Goal: Information Seeking & Learning: Learn about a topic

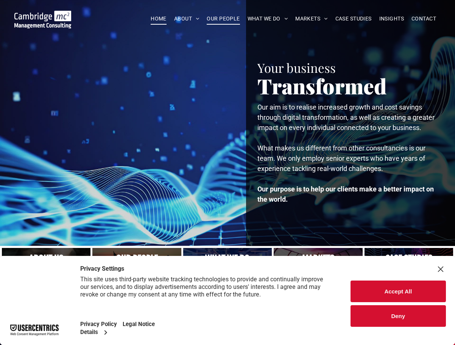
click at [224, 20] on span "OUR PEOPLE" at bounding box center [223, 19] width 33 height 12
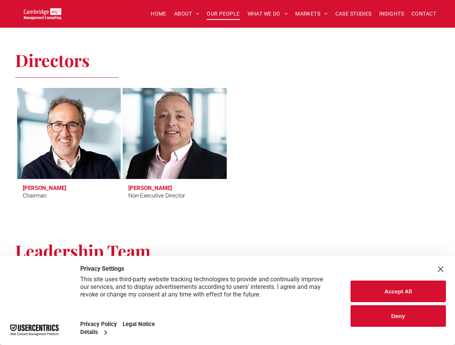
scroll to position [306, 0]
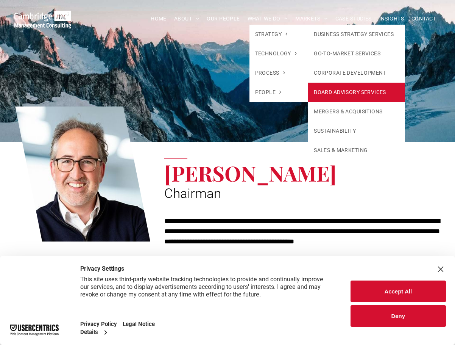
click at [350, 90] on link "BOARD ADVISORY SERVICES" at bounding box center [356, 92] width 97 height 19
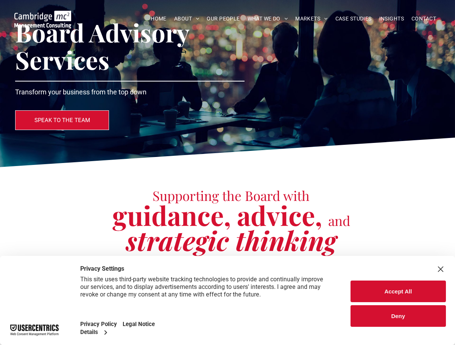
scroll to position [18, 0]
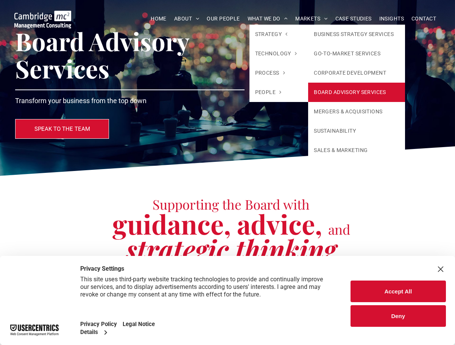
click at [340, 91] on link "BOARD ADVISORY SERVICES" at bounding box center [356, 92] width 97 height 19
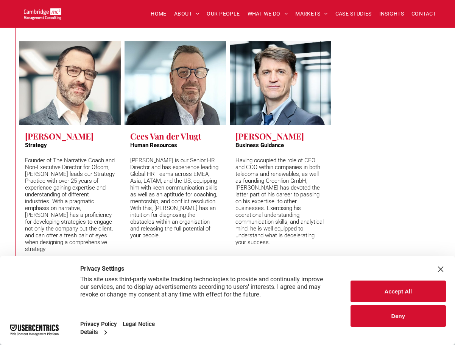
scroll to position [3466, 0]
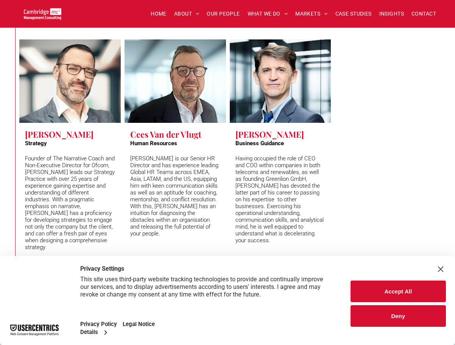
click at [383, 293] on button "Accept All" at bounding box center [399, 291] width 96 height 22
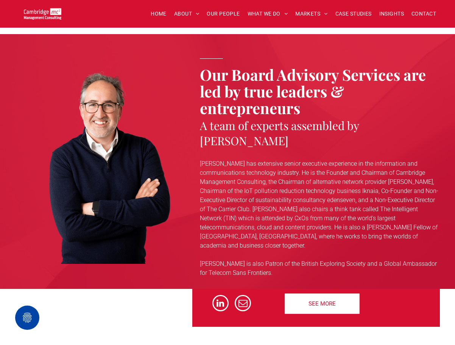
scroll to position [2062, 0]
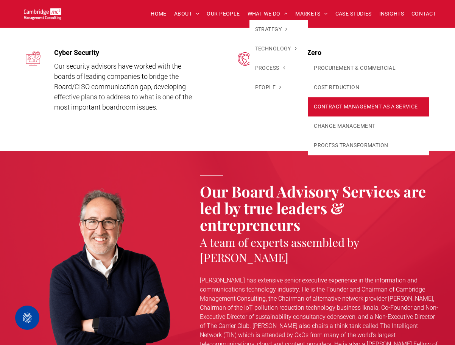
click at [379, 109] on link "CONTRACT MANAGEMENT AS A SERVICE" at bounding box center [368, 106] width 121 height 19
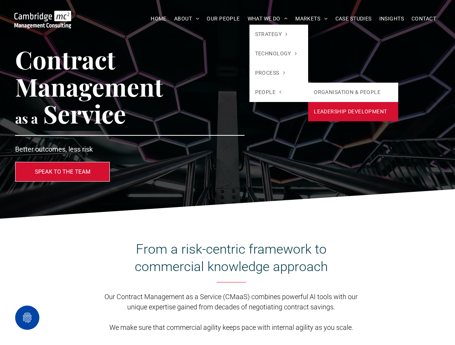
click at [352, 111] on link "LEADERSHIP DEVELOPMENT" at bounding box center [353, 111] width 90 height 19
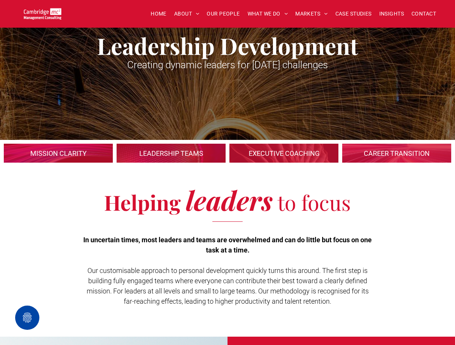
scroll to position [53, 0]
